Goal: Complete application form

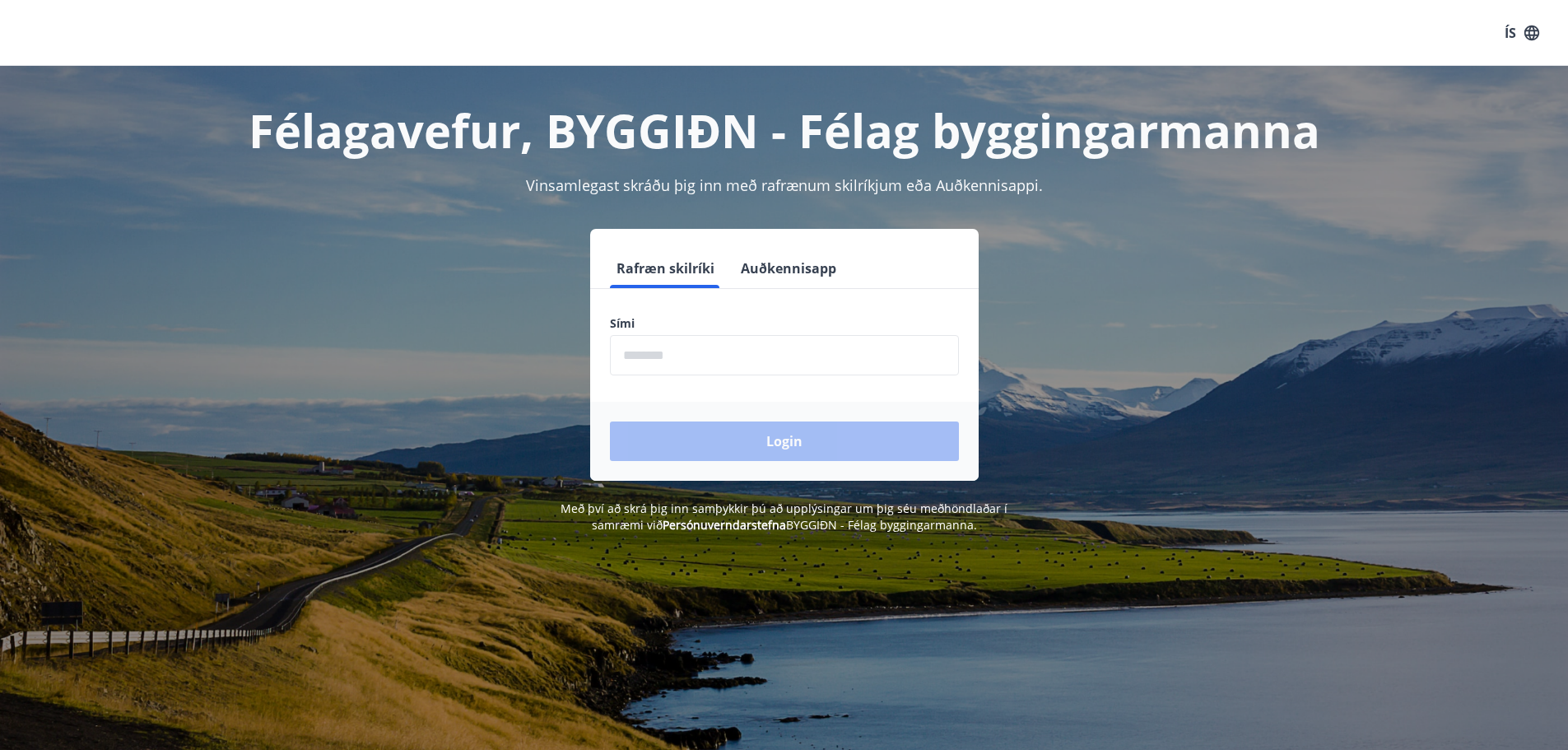
click at [736, 338] on input "phone" at bounding box center [784, 354] width 349 height 40
type input "********"
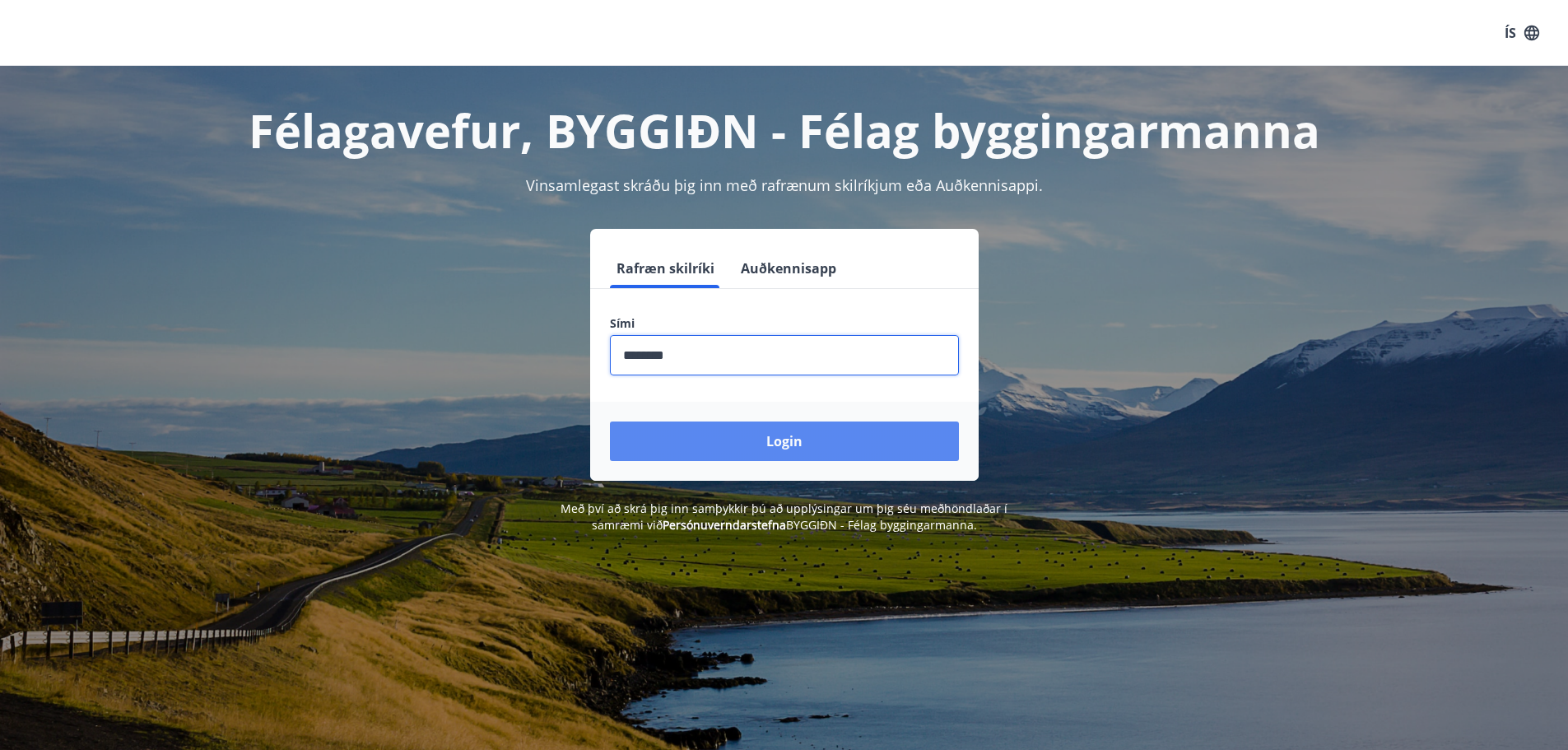
click at [793, 440] on button "Login" at bounding box center [784, 441] width 349 height 39
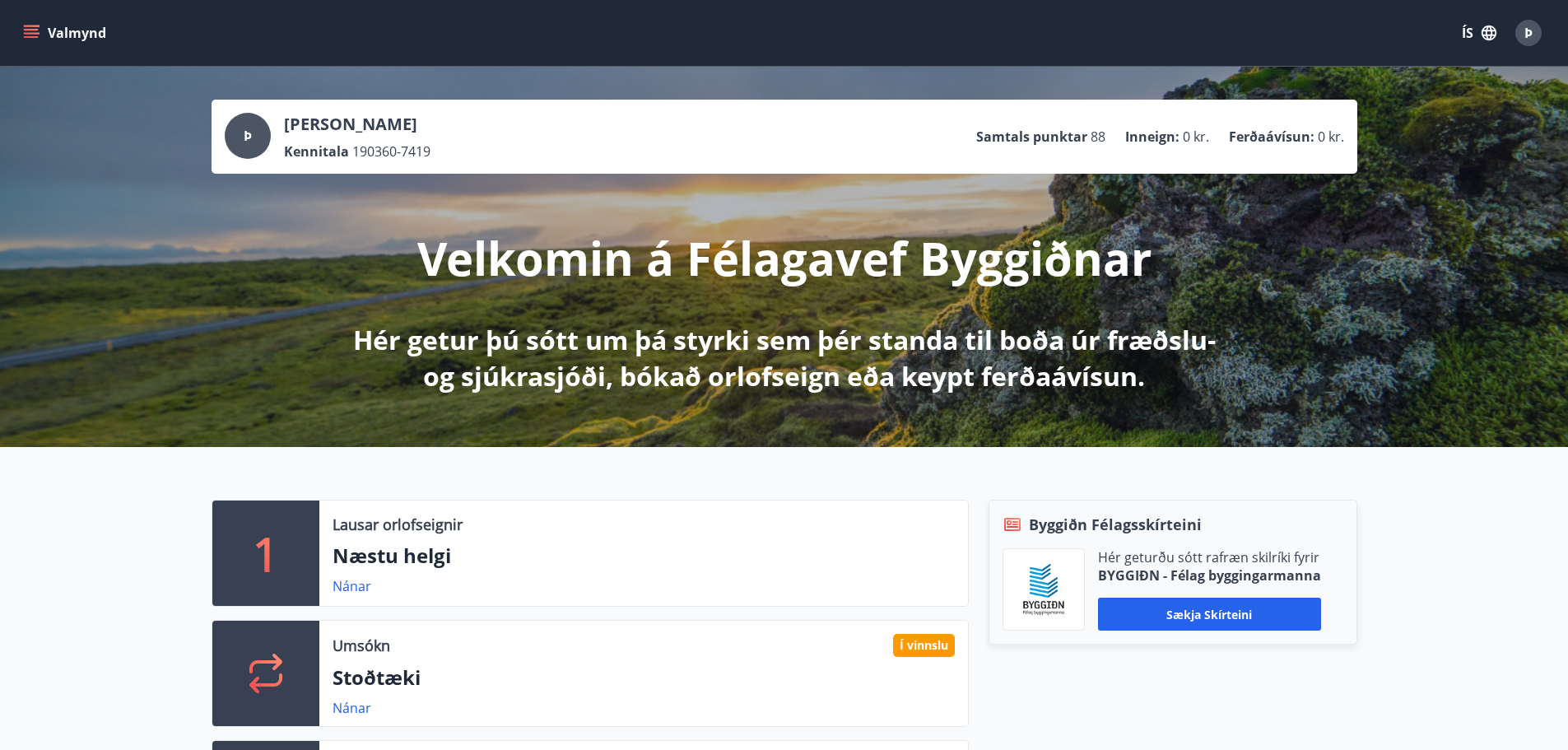
click at [31, 32] on icon "menu" at bounding box center [31, 33] width 16 height 16
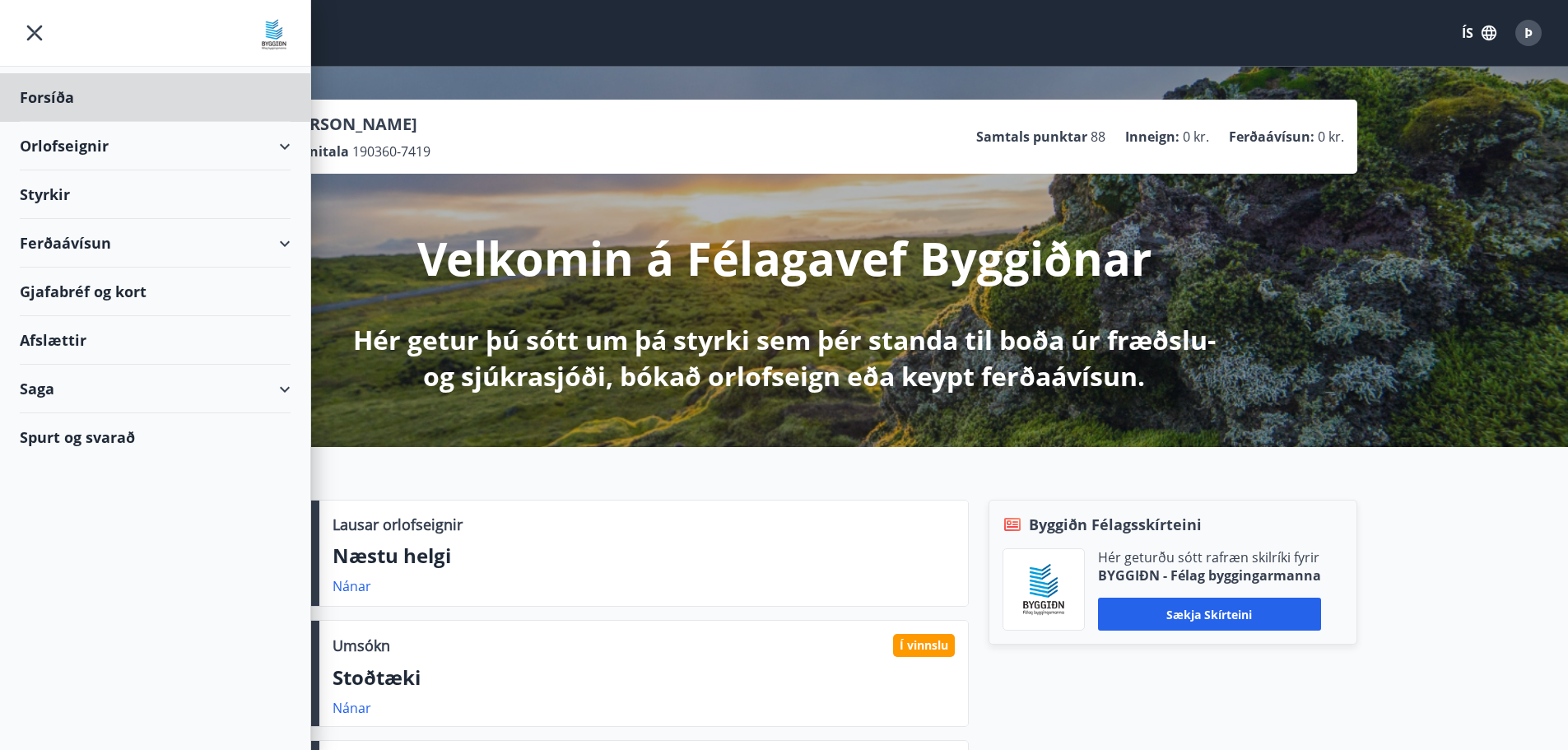
click at [61, 122] on div "Styrkir" at bounding box center [155, 98] width 271 height 48
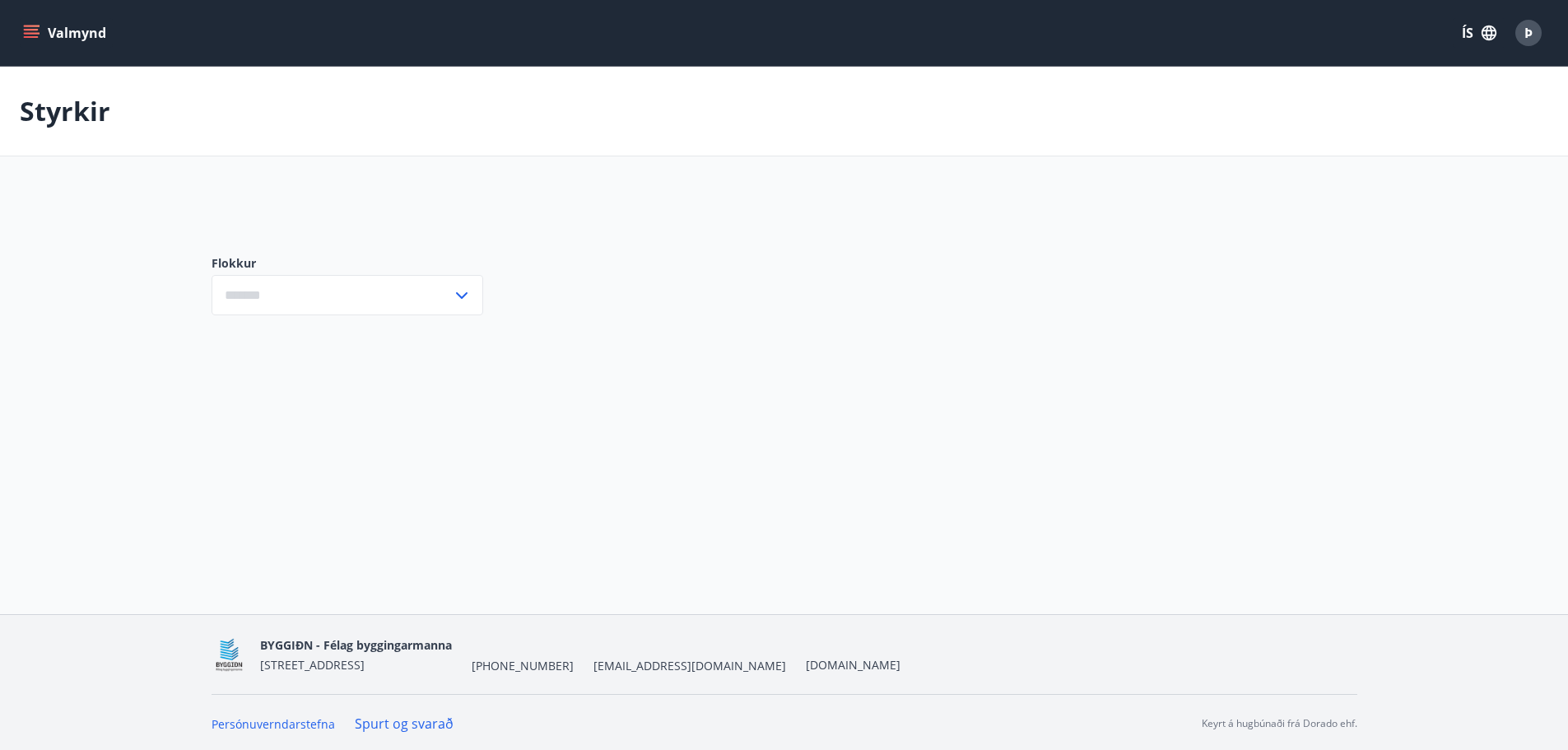
type input "***"
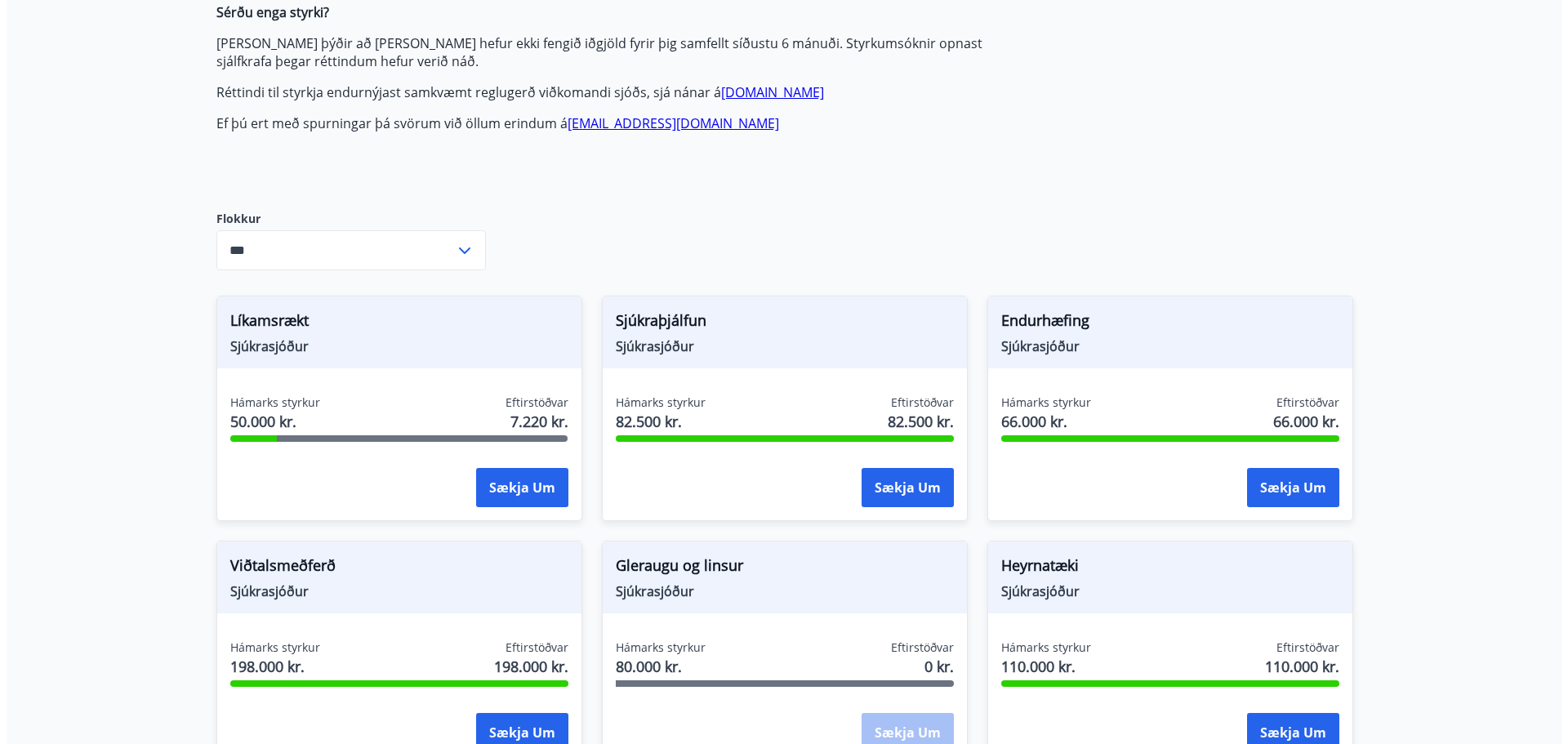
scroll to position [653, 0]
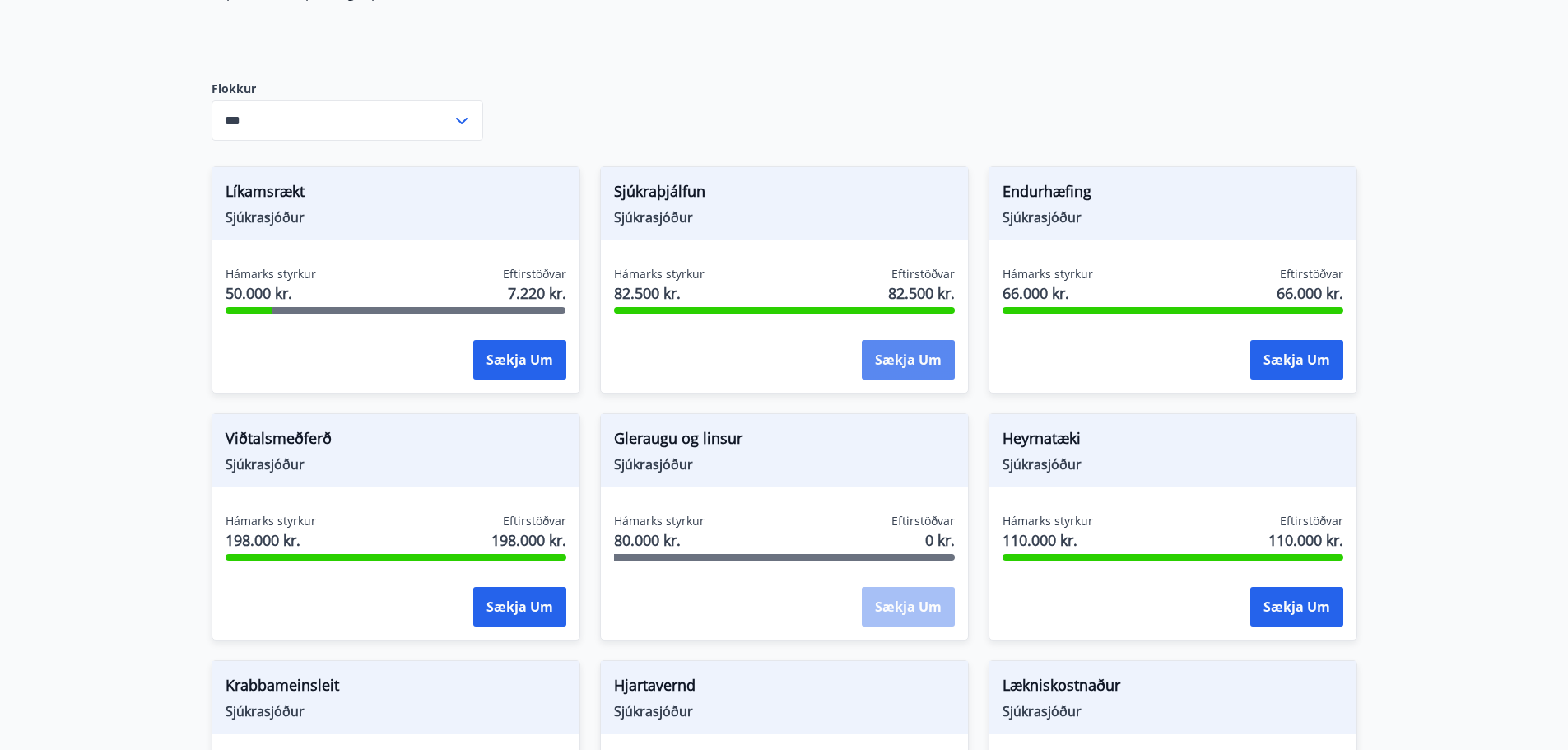
click at [909, 364] on button "Sækja um" at bounding box center [908, 360] width 93 height 39
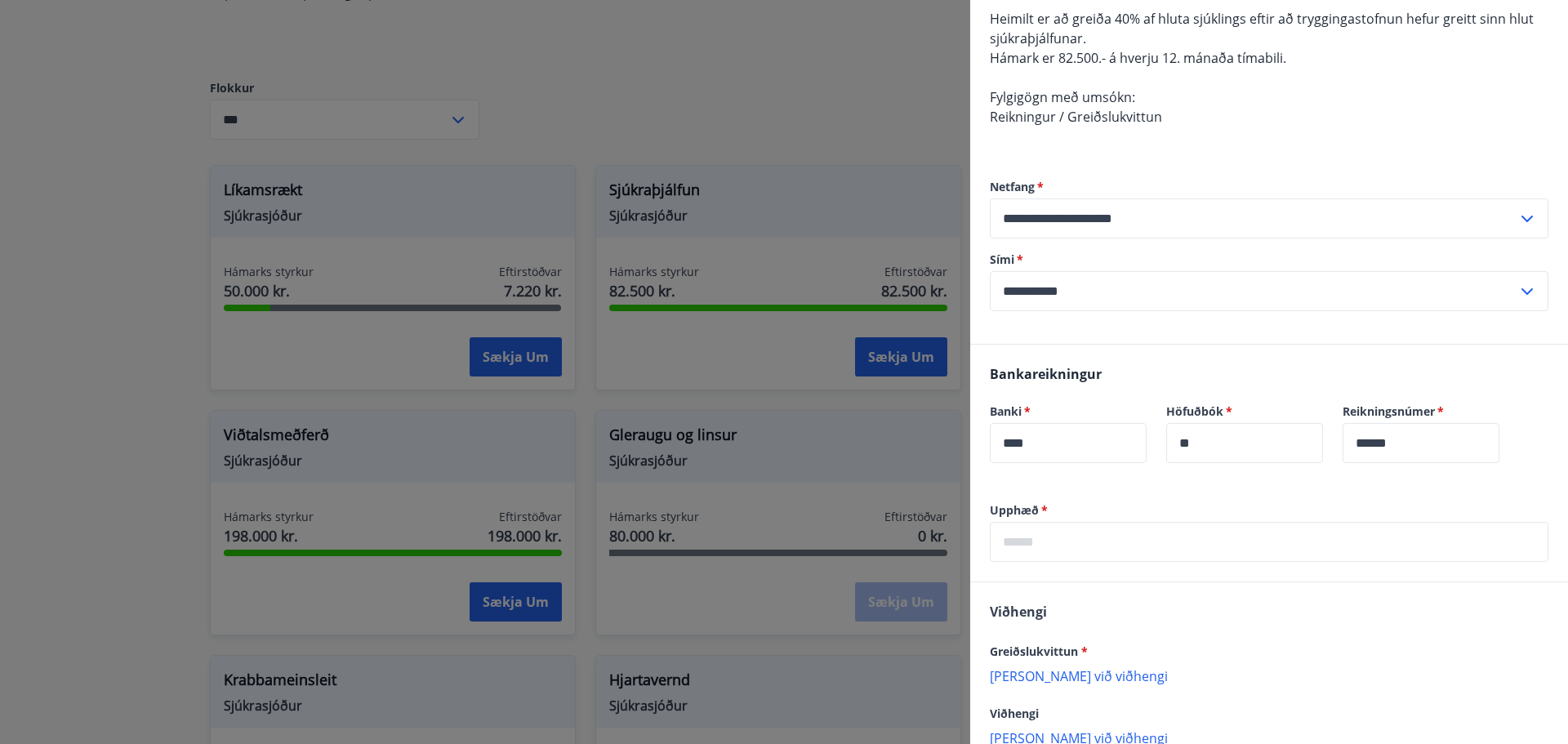
scroll to position [245, 0]
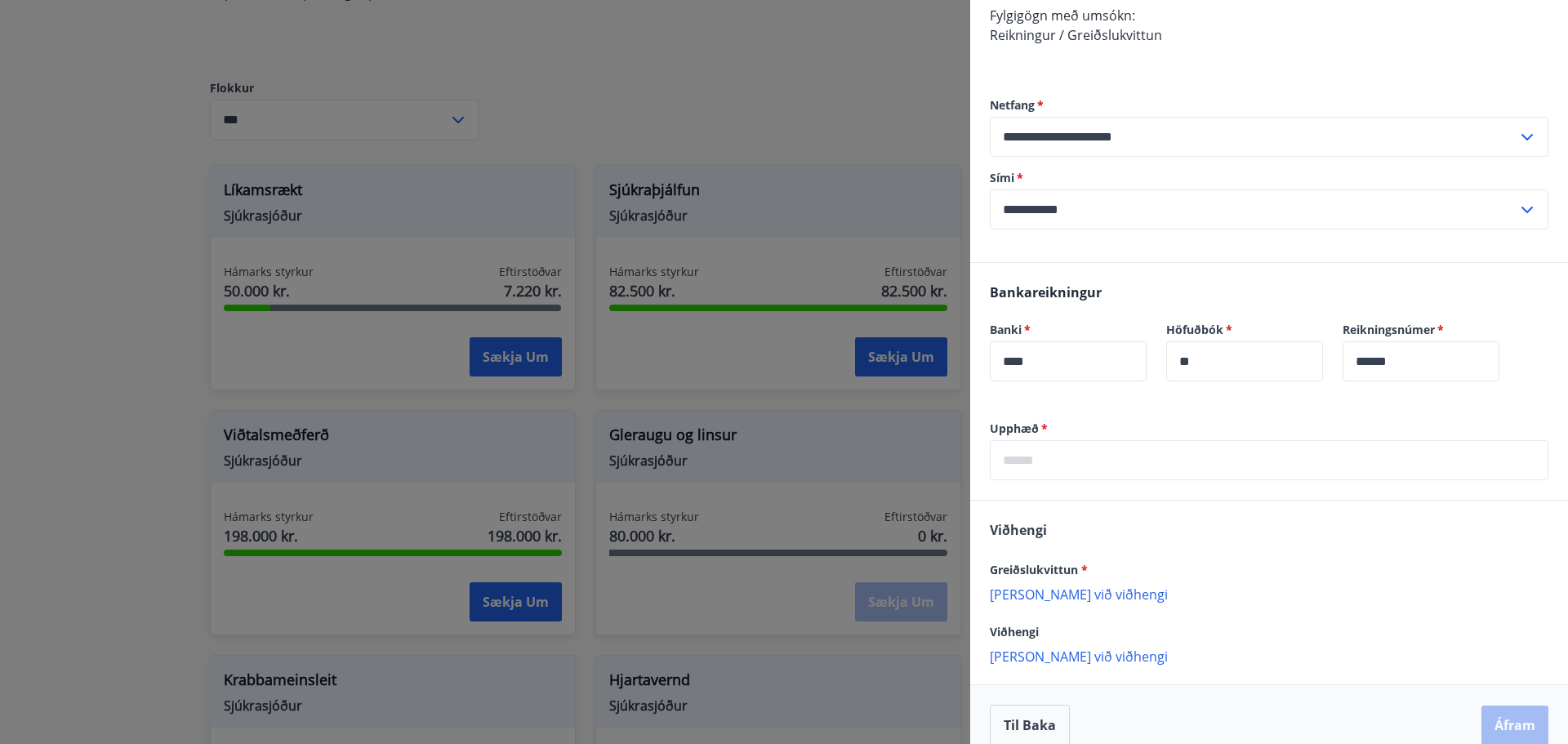
click at [1077, 464] on input "text" at bounding box center [1269, 459] width 558 height 40
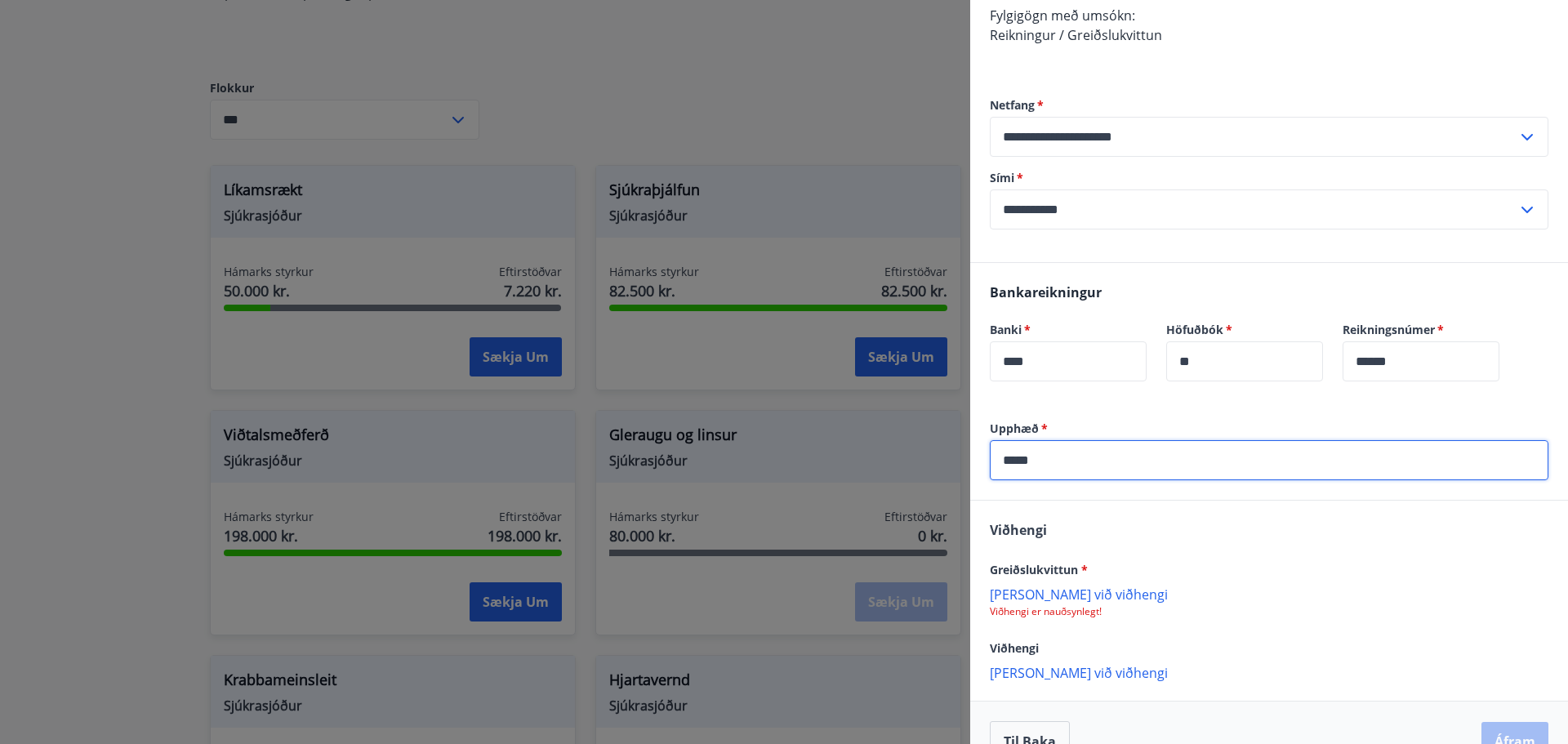
type input "*****"
click at [1046, 594] on p "[PERSON_NAME] við viðhengi" at bounding box center [1269, 594] width 558 height 16
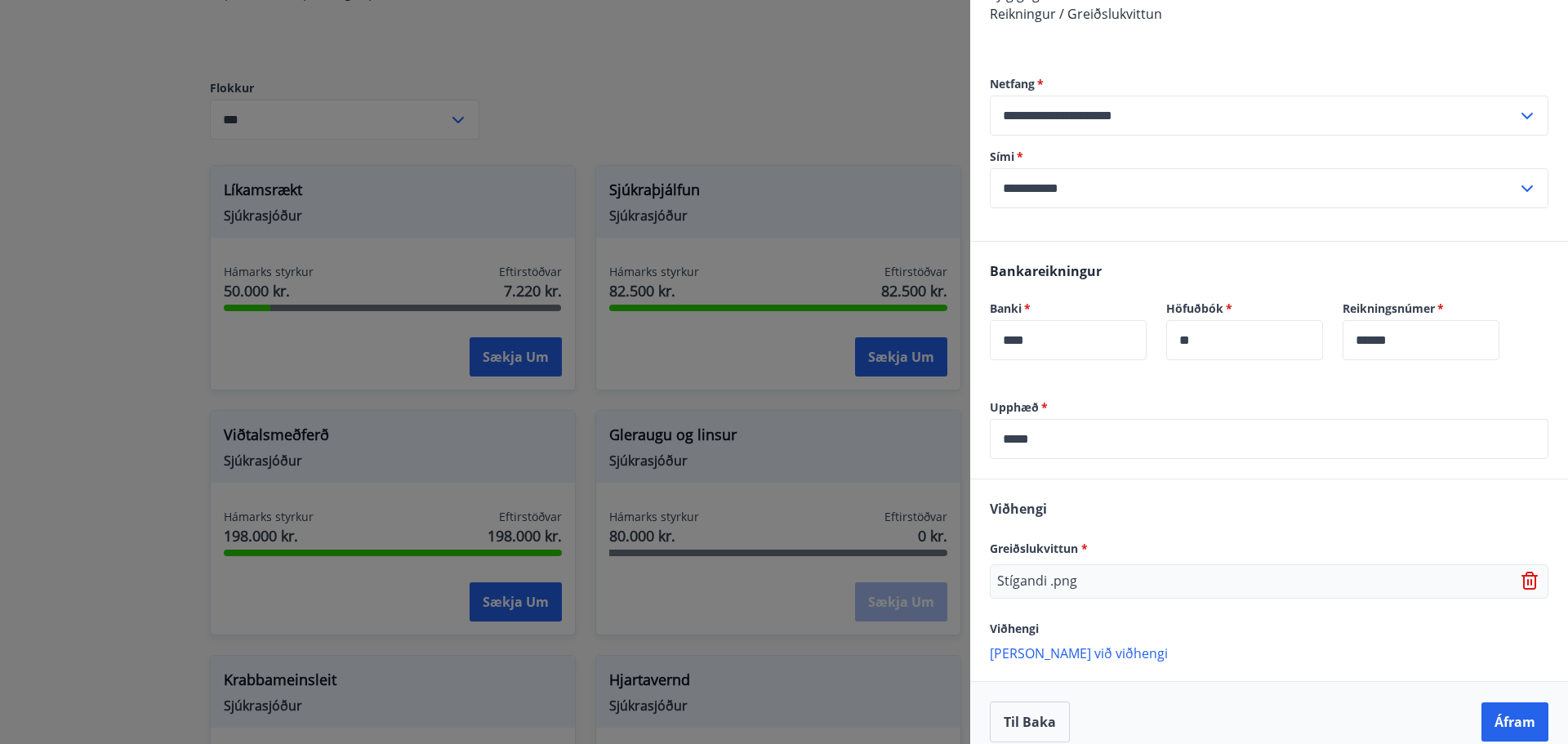
scroll to position [284, 0]
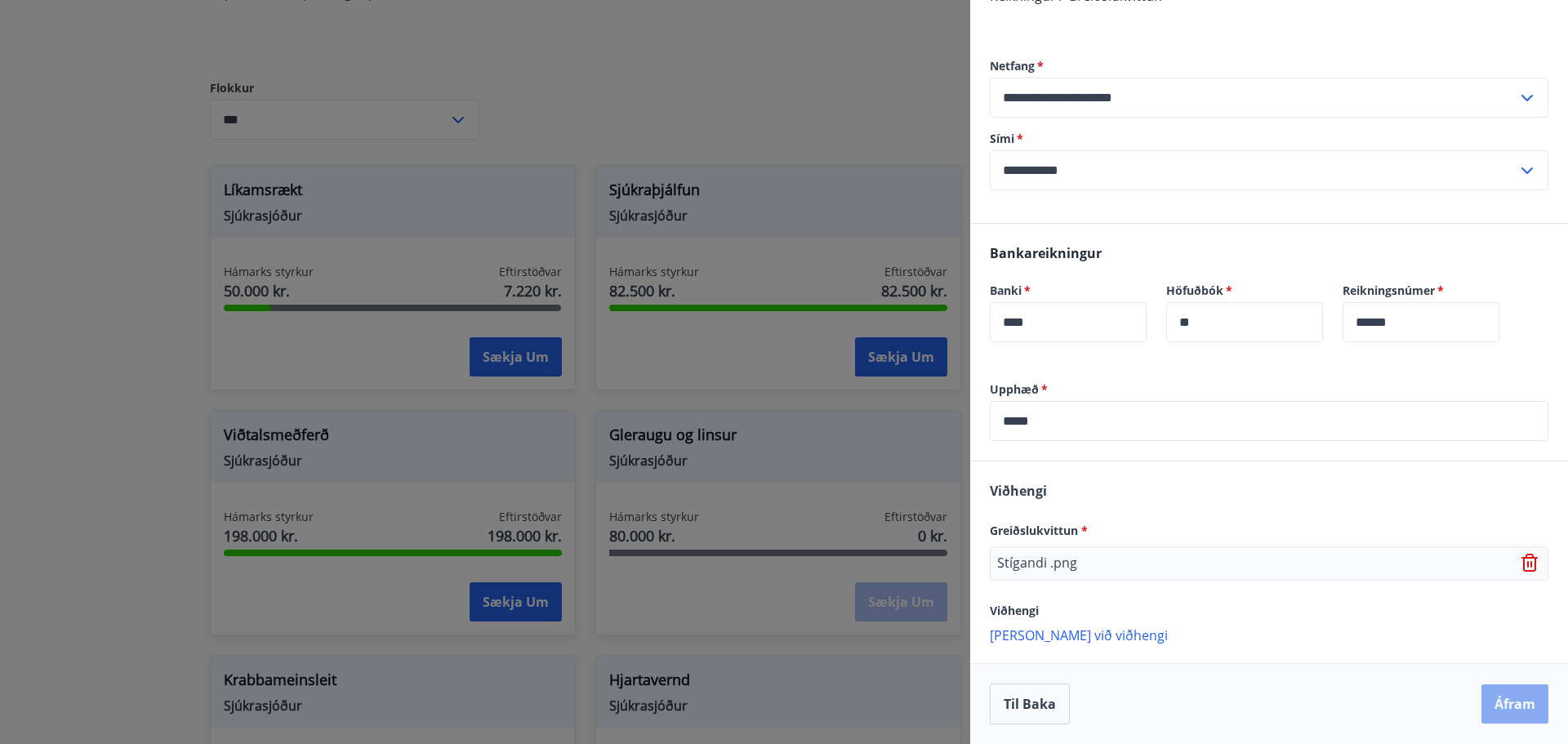
click at [1507, 709] on button "Áfram" at bounding box center [1515, 704] width 67 height 39
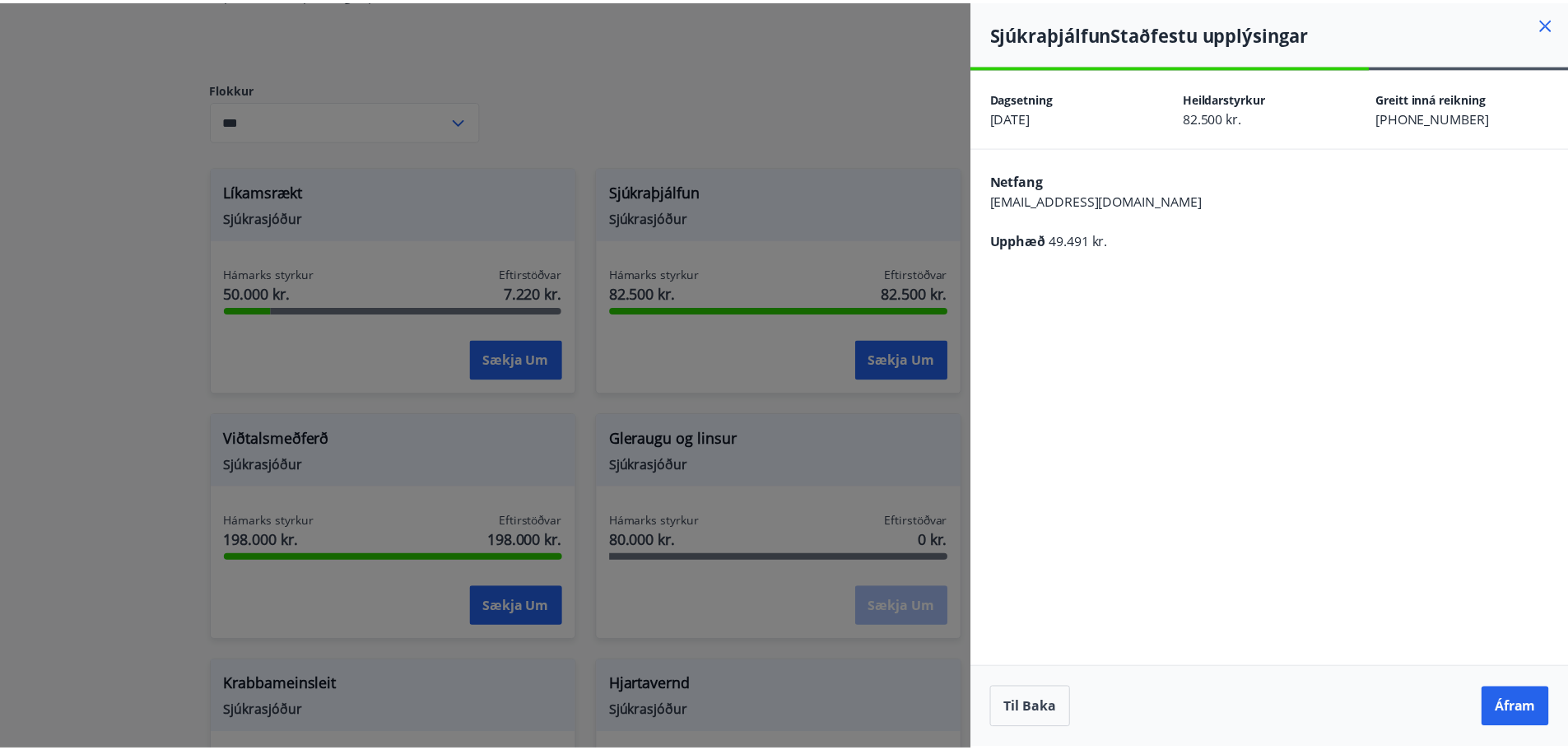
scroll to position [0, 0]
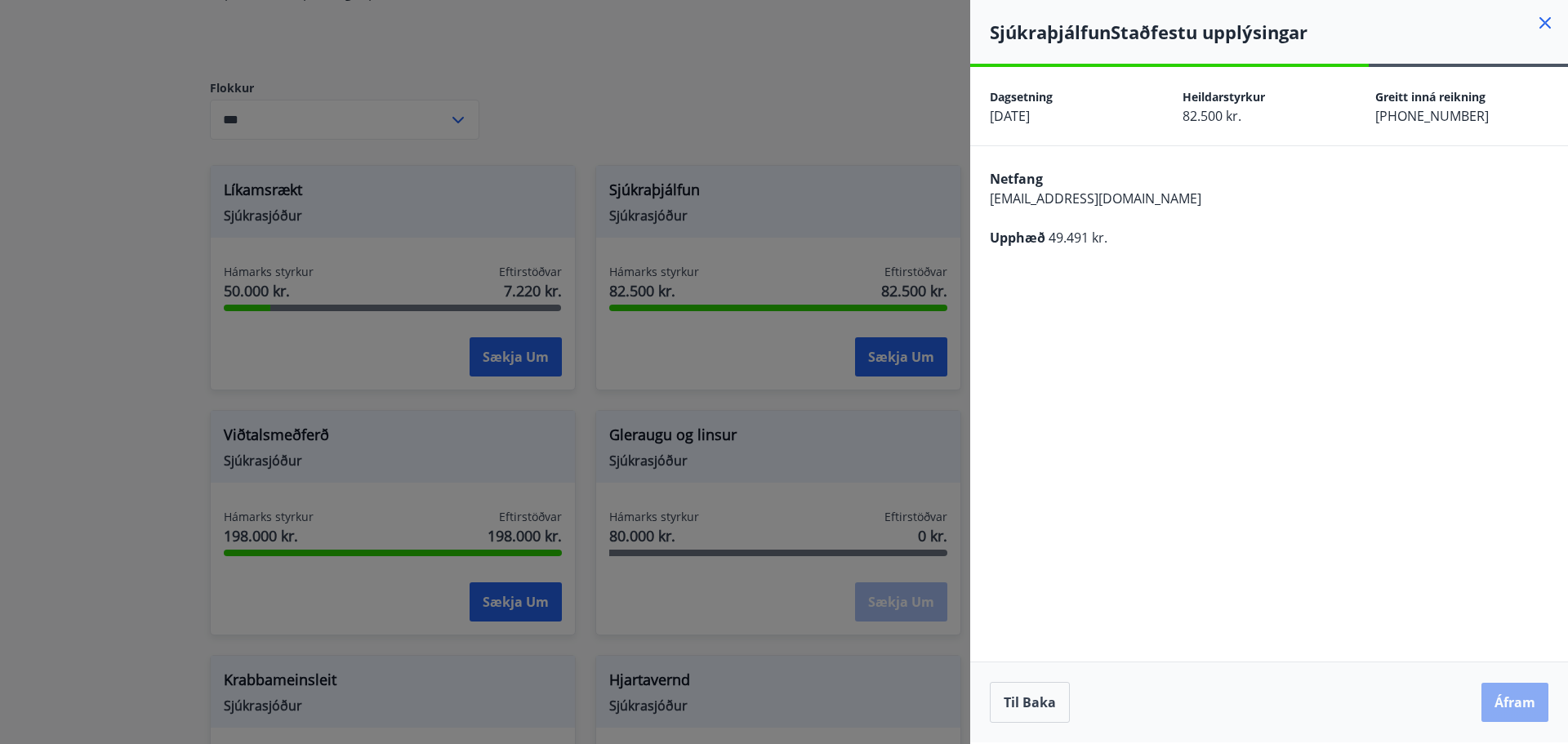
click at [1507, 700] on button "Áfram" at bounding box center [1515, 702] width 67 height 39
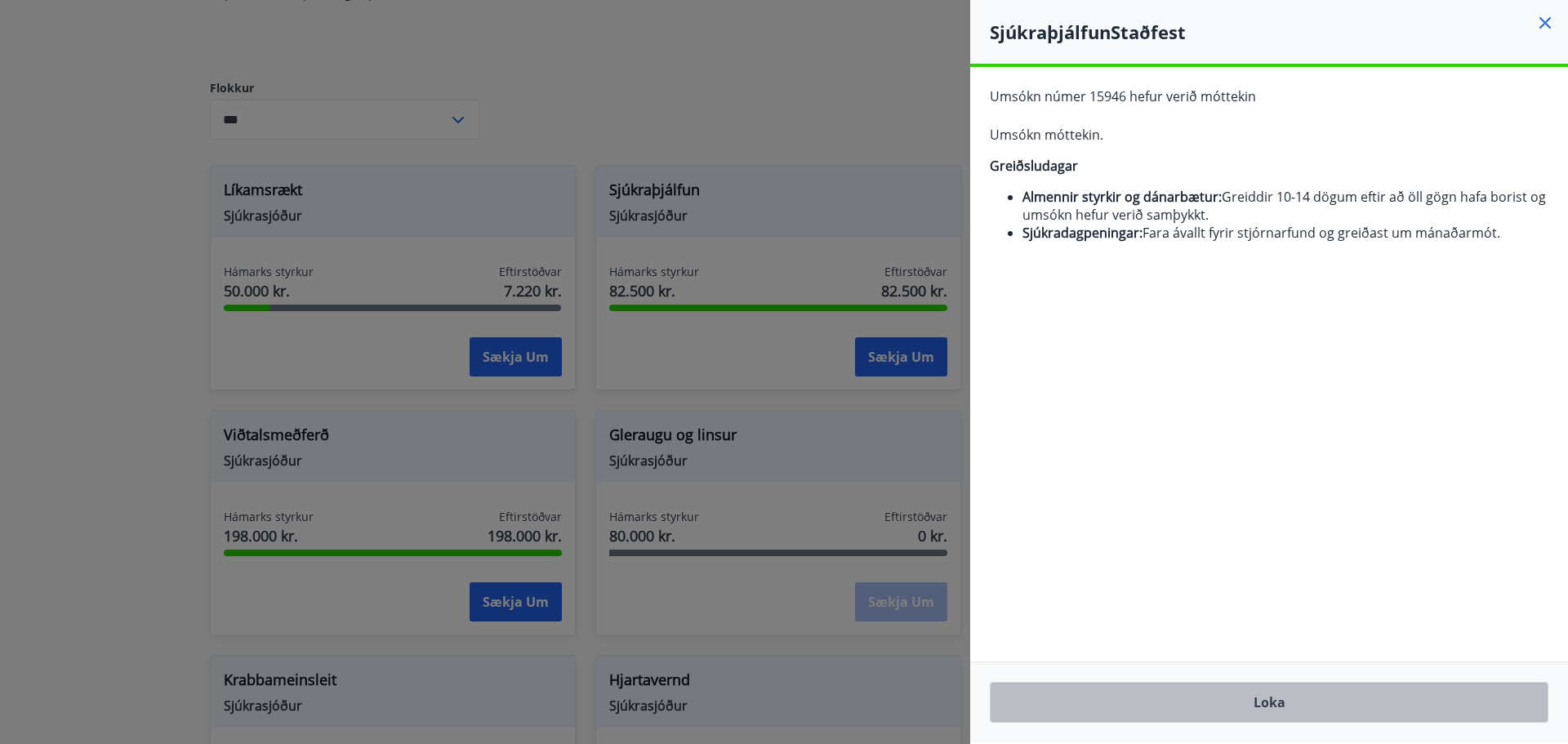
click at [1272, 705] on button "Loka" at bounding box center [1269, 702] width 558 height 41
